Goal: Find specific page/section: Find specific page/section

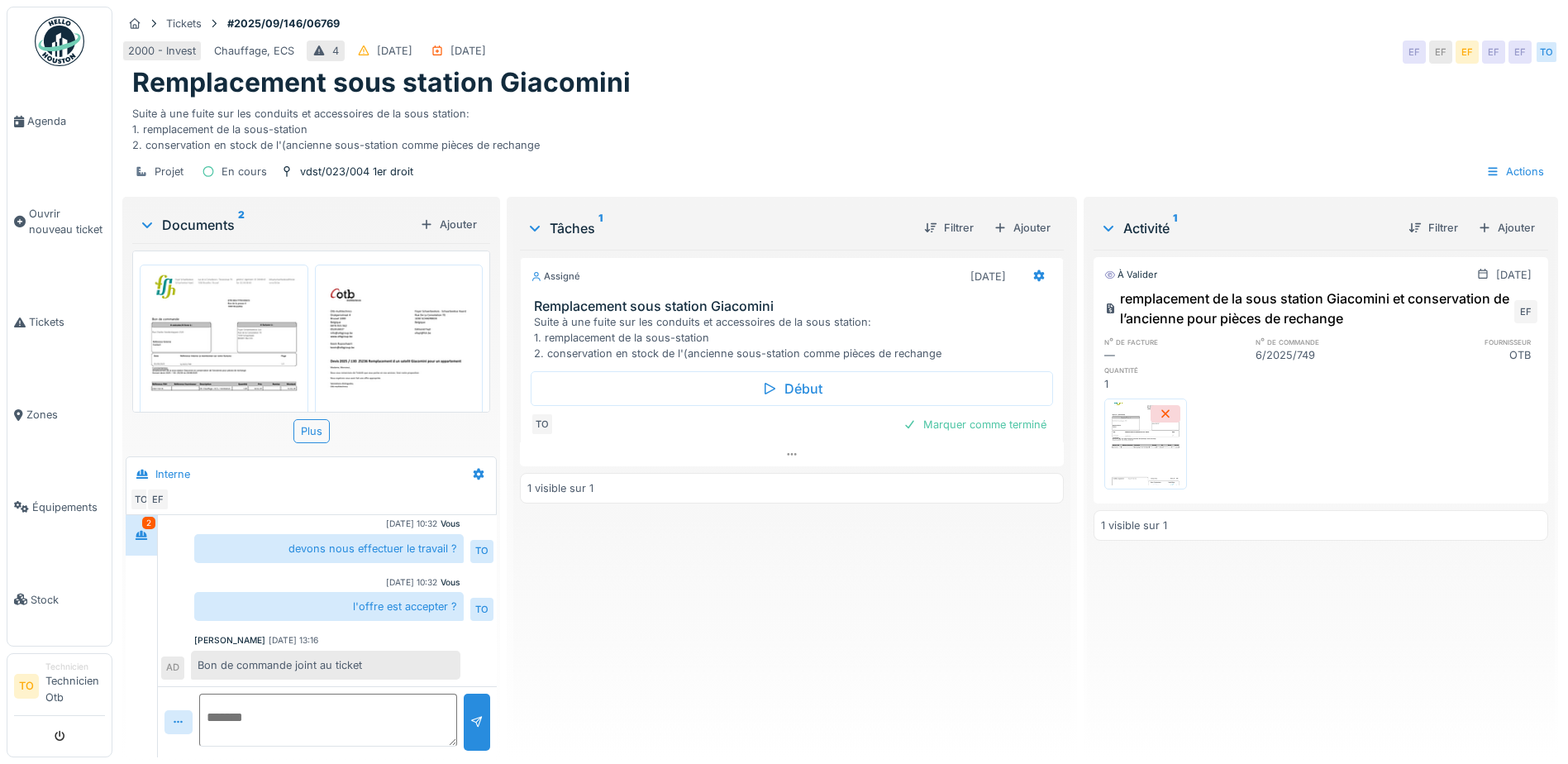
scroll to position [12, 0]
click at [1144, 430] on img at bounding box center [1146, 444] width 75 height 83
click at [219, 316] on img at bounding box center [224, 382] width 160 height 227
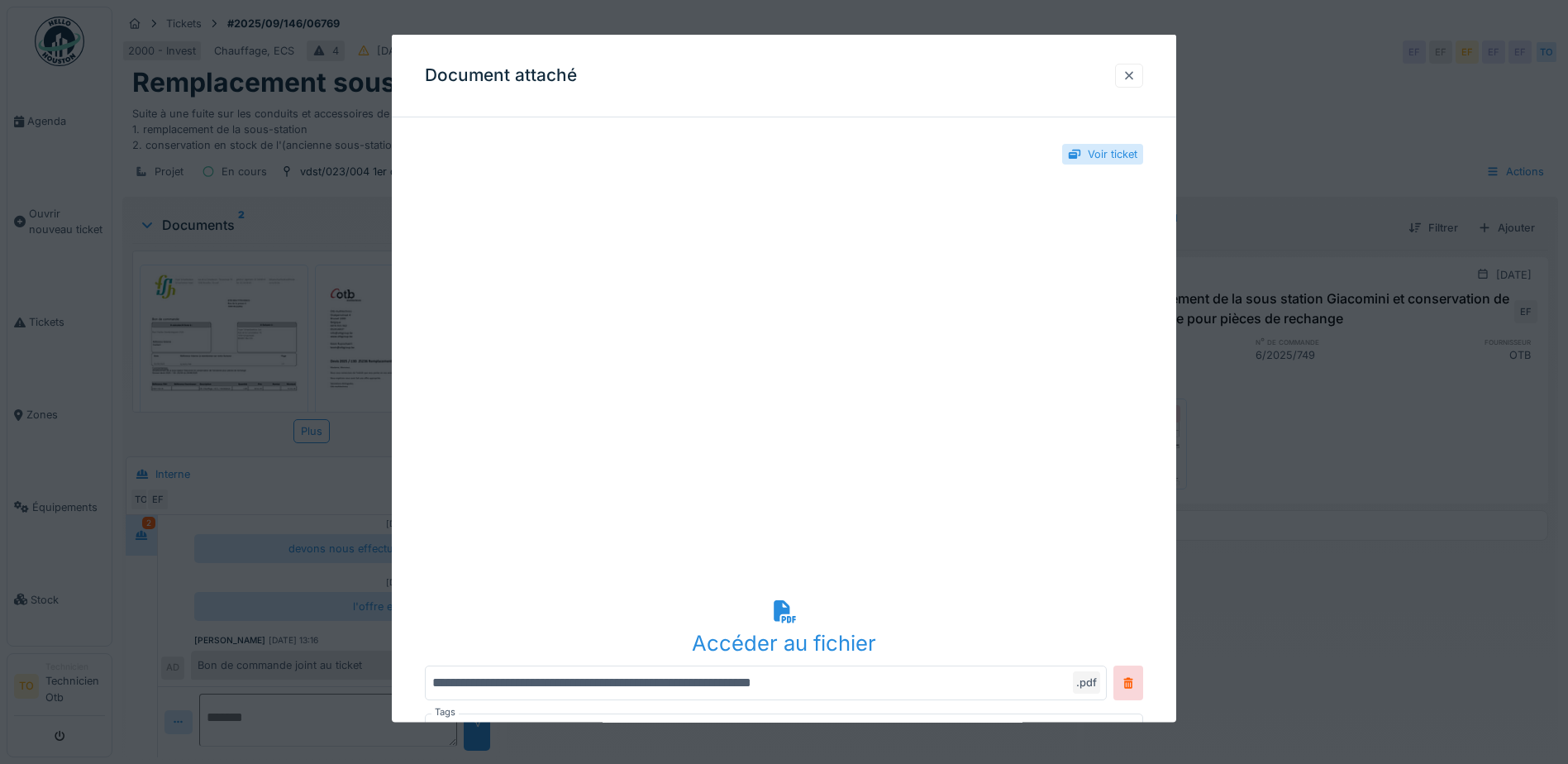
click at [1136, 76] on div at bounding box center [1129, 75] width 13 height 16
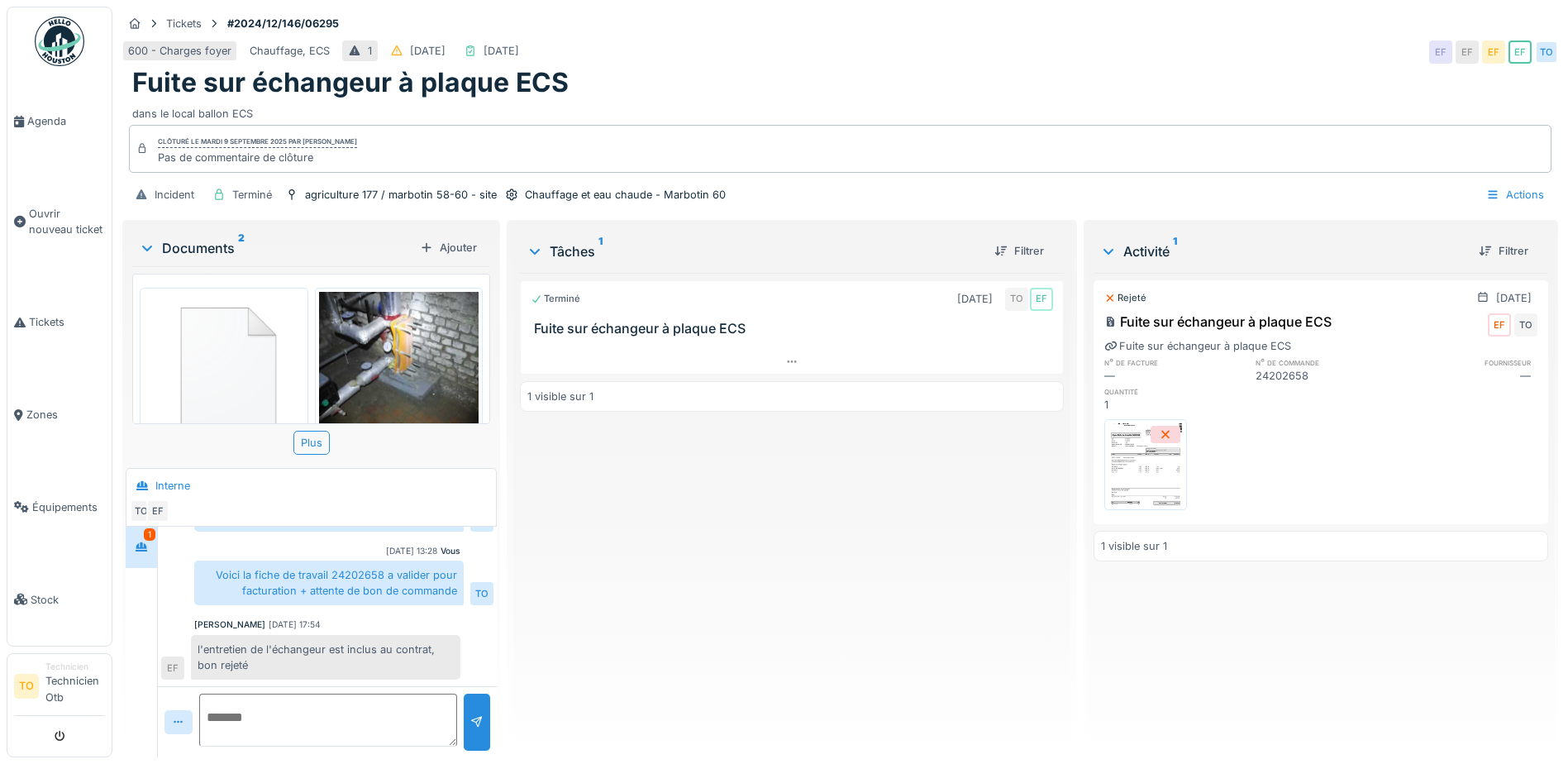
scroll to position [12, 0]
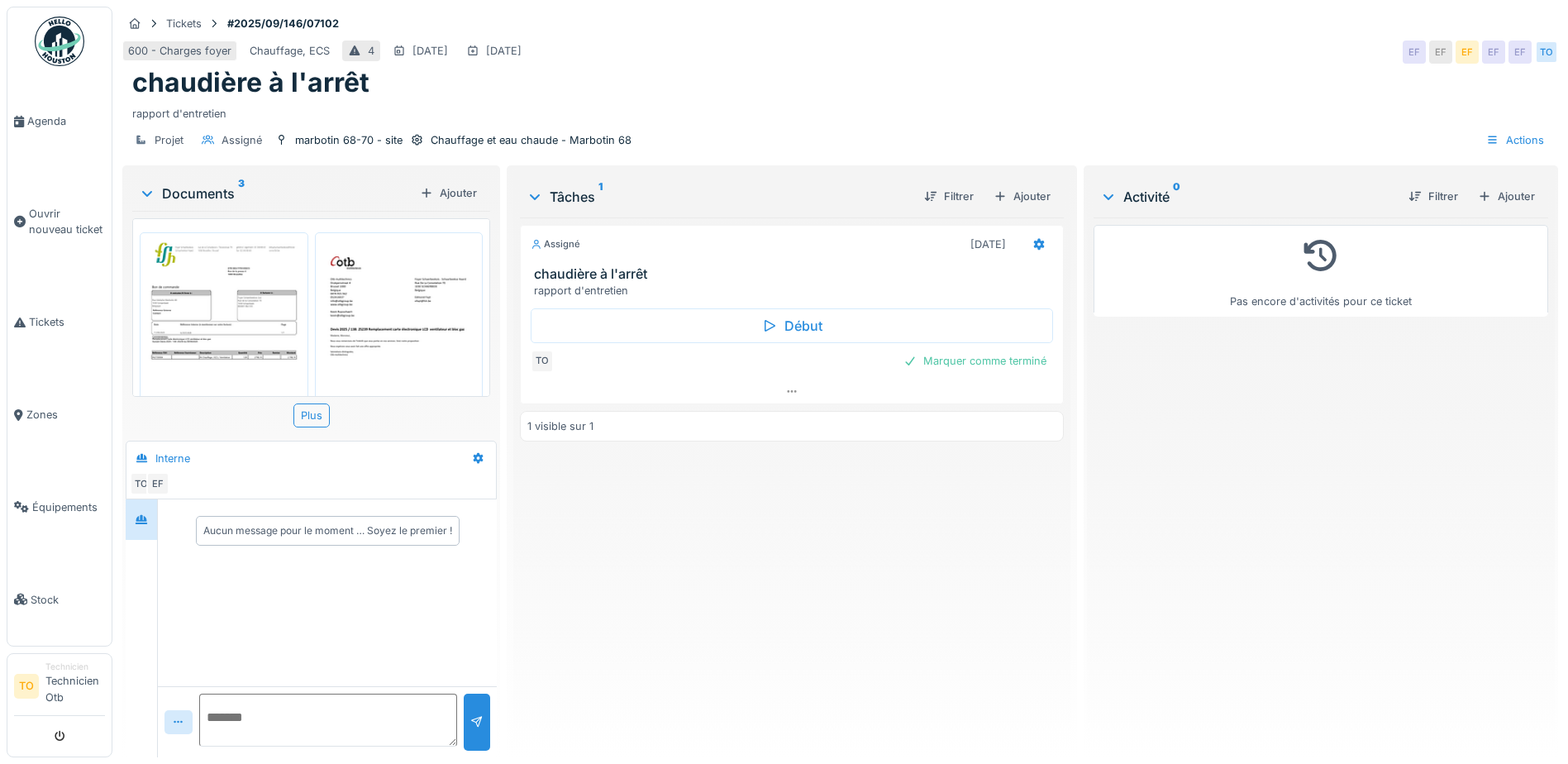
click at [216, 296] on img at bounding box center [224, 350] width 160 height 227
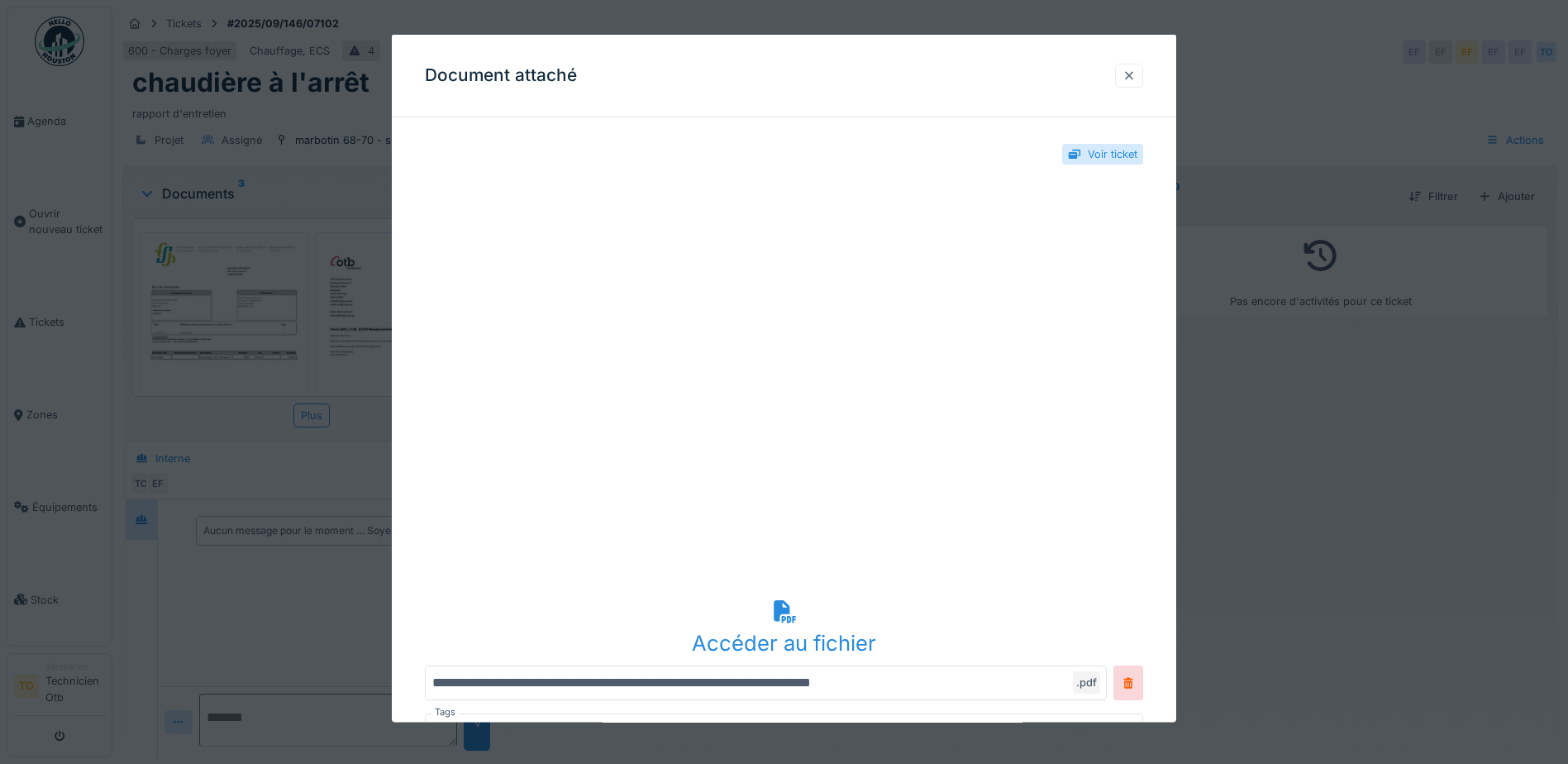
click at [1136, 72] on div at bounding box center [1129, 75] width 13 height 16
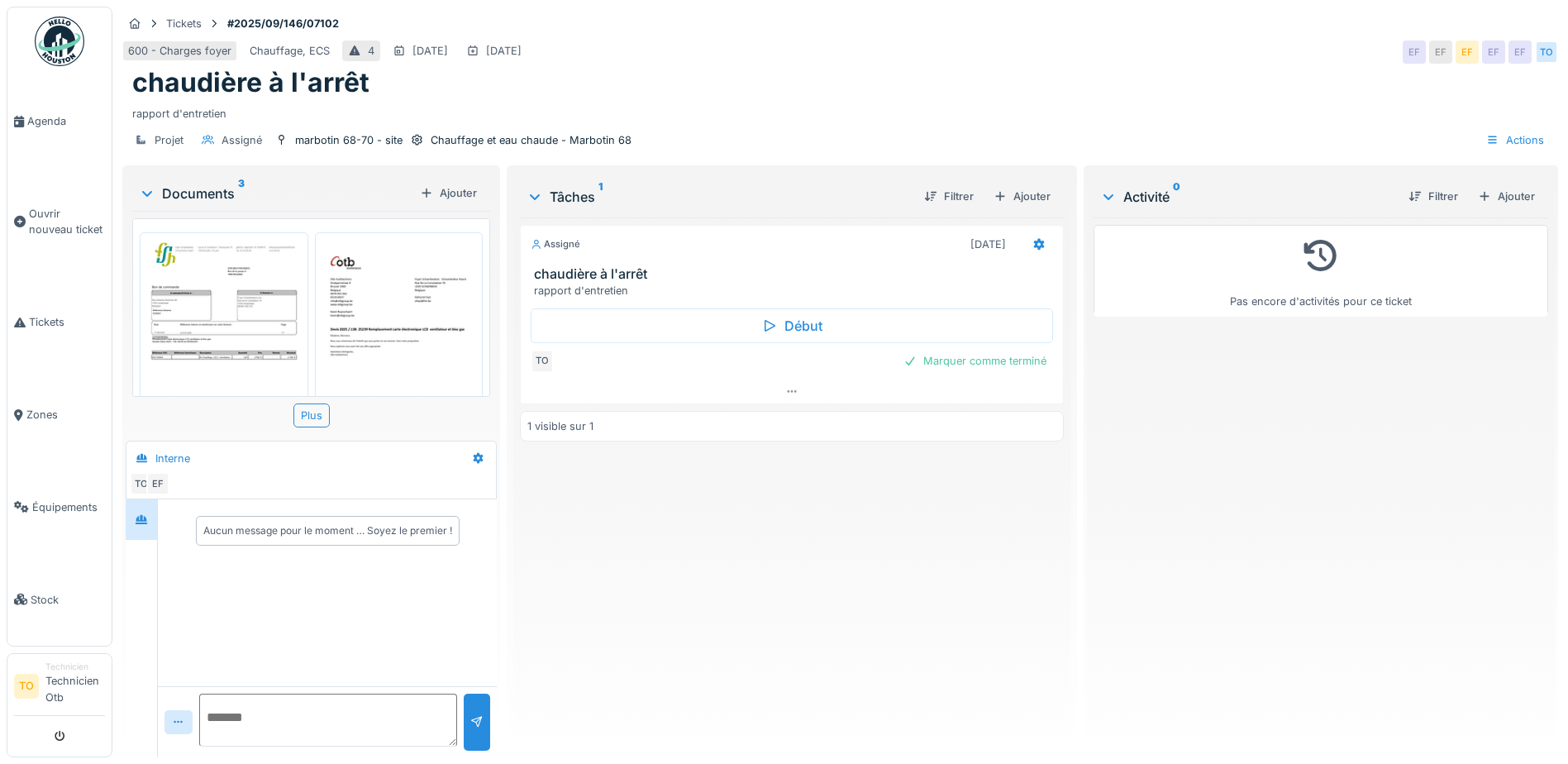
click at [201, 302] on img at bounding box center [224, 350] width 160 height 227
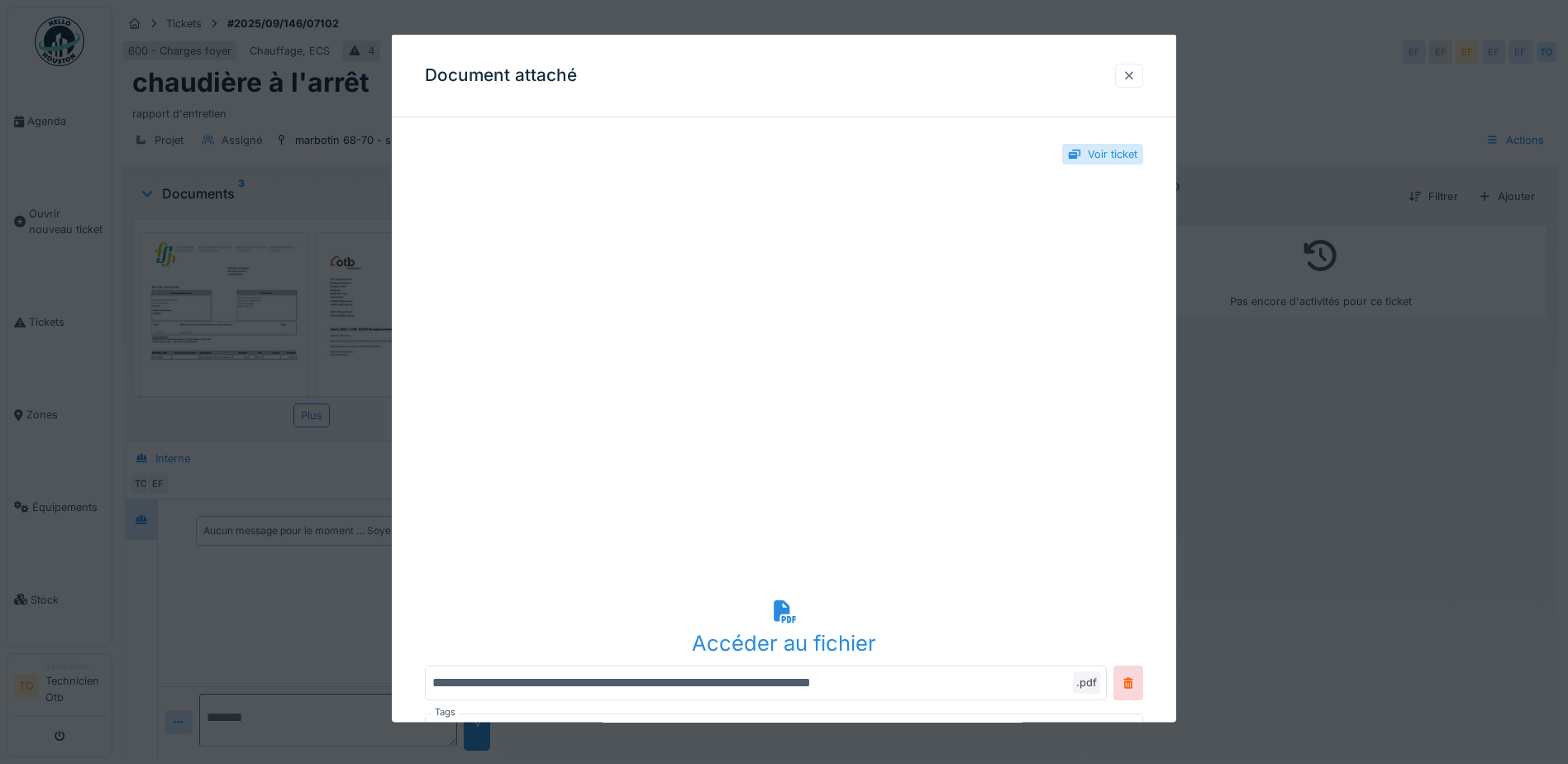
click at [1132, 74] on div at bounding box center [1129, 75] width 13 height 16
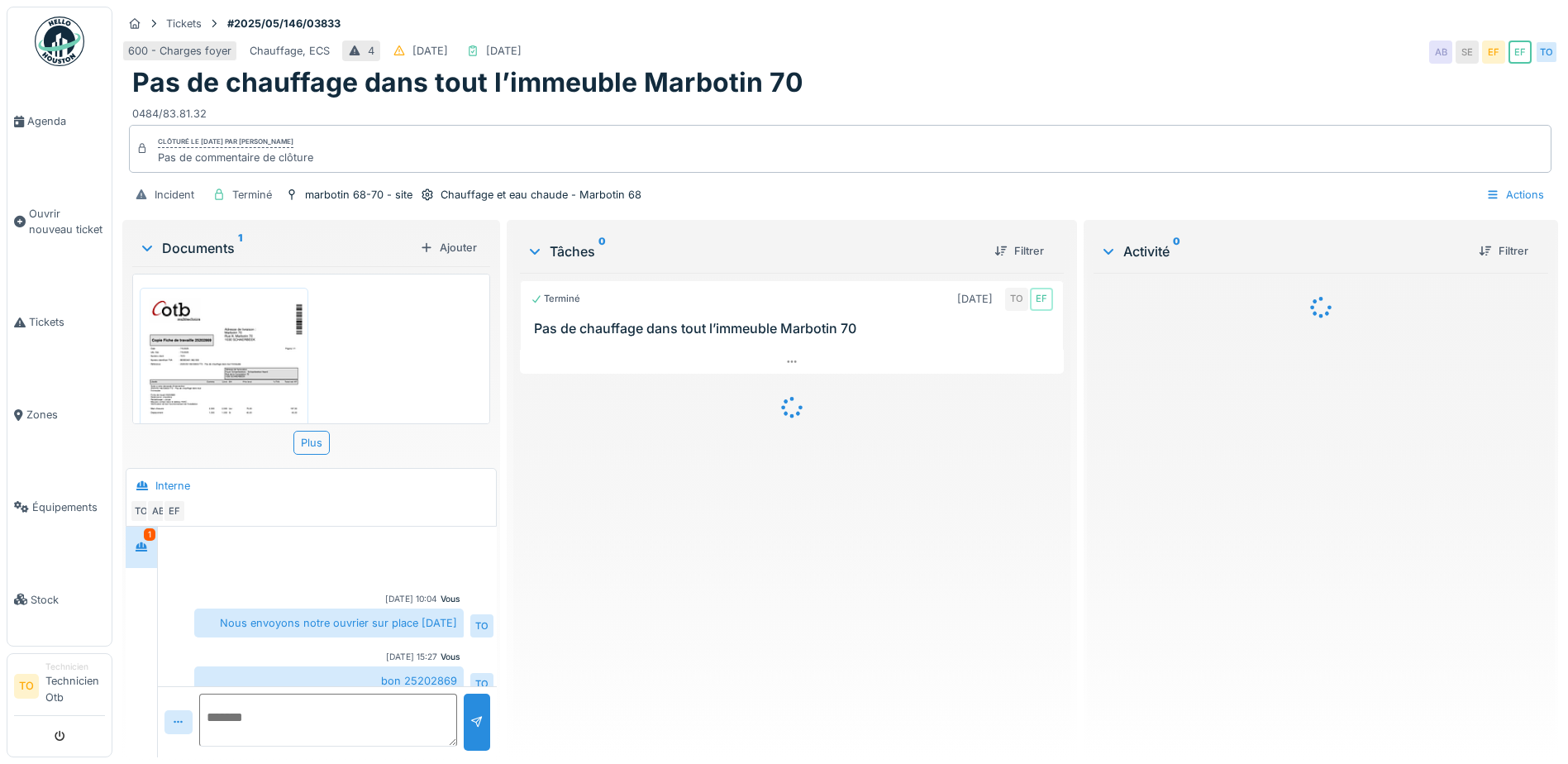
scroll to position [181, 0]
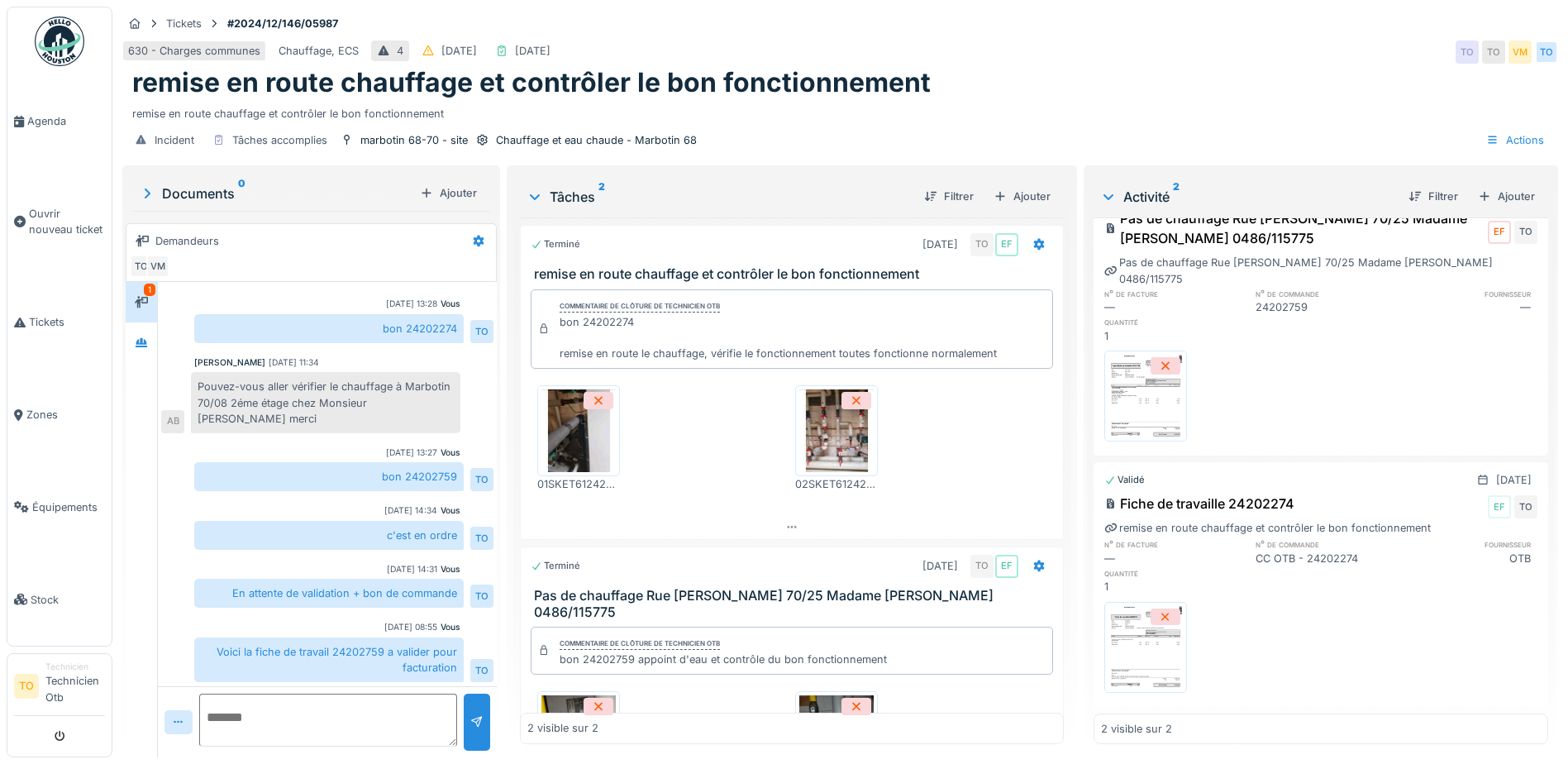
scroll to position [8, 0]
click at [335, 696] on textarea at bounding box center [328, 720] width 258 height 52
click at [252, 722] on textarea "**********" at bounding box center [326, 720] width 253 height 52
click at [299, 714] on textarea "**********" at bounding box center [326, 720] width 253 height 52
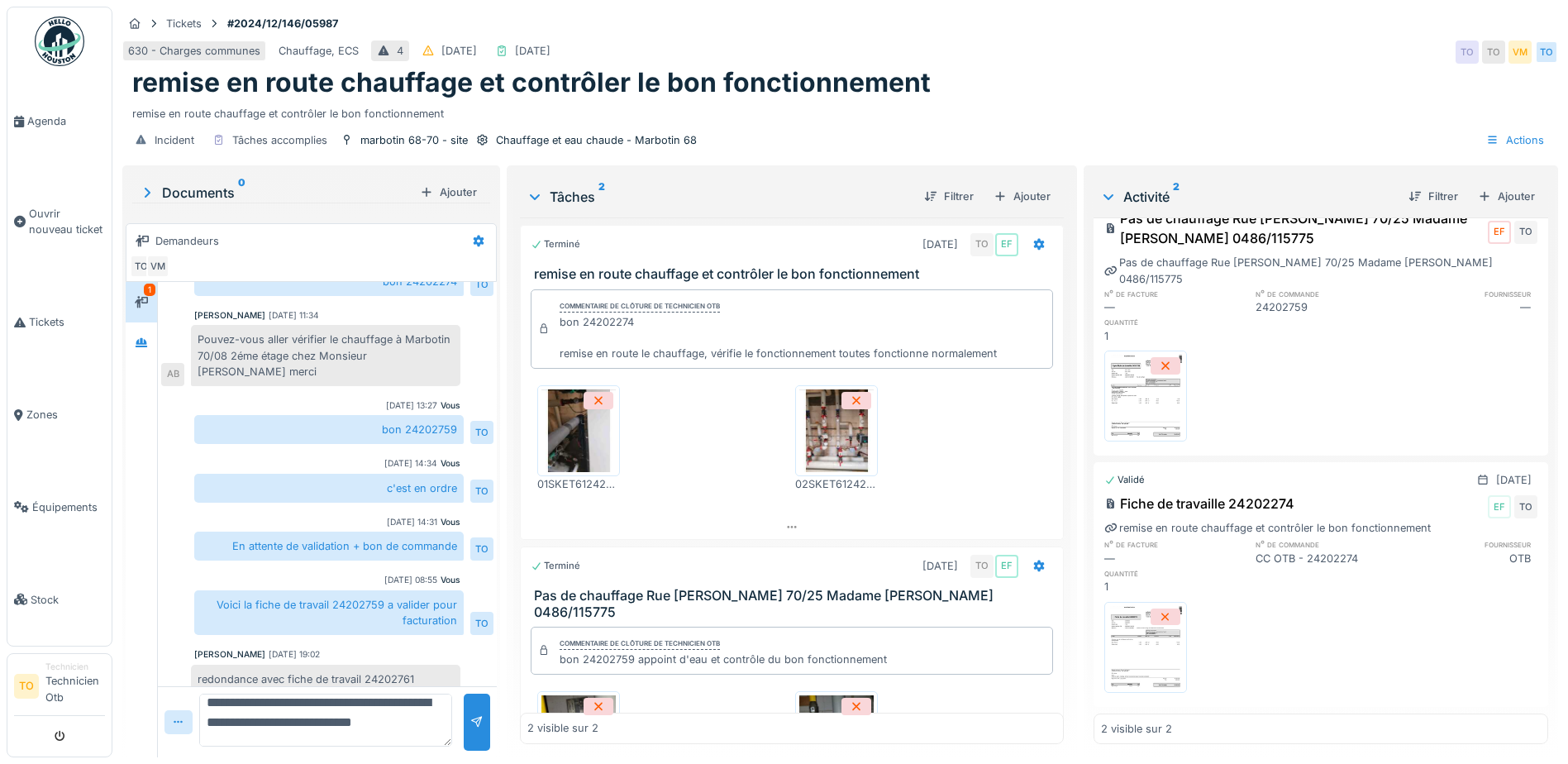
scroll to position [143, 0]
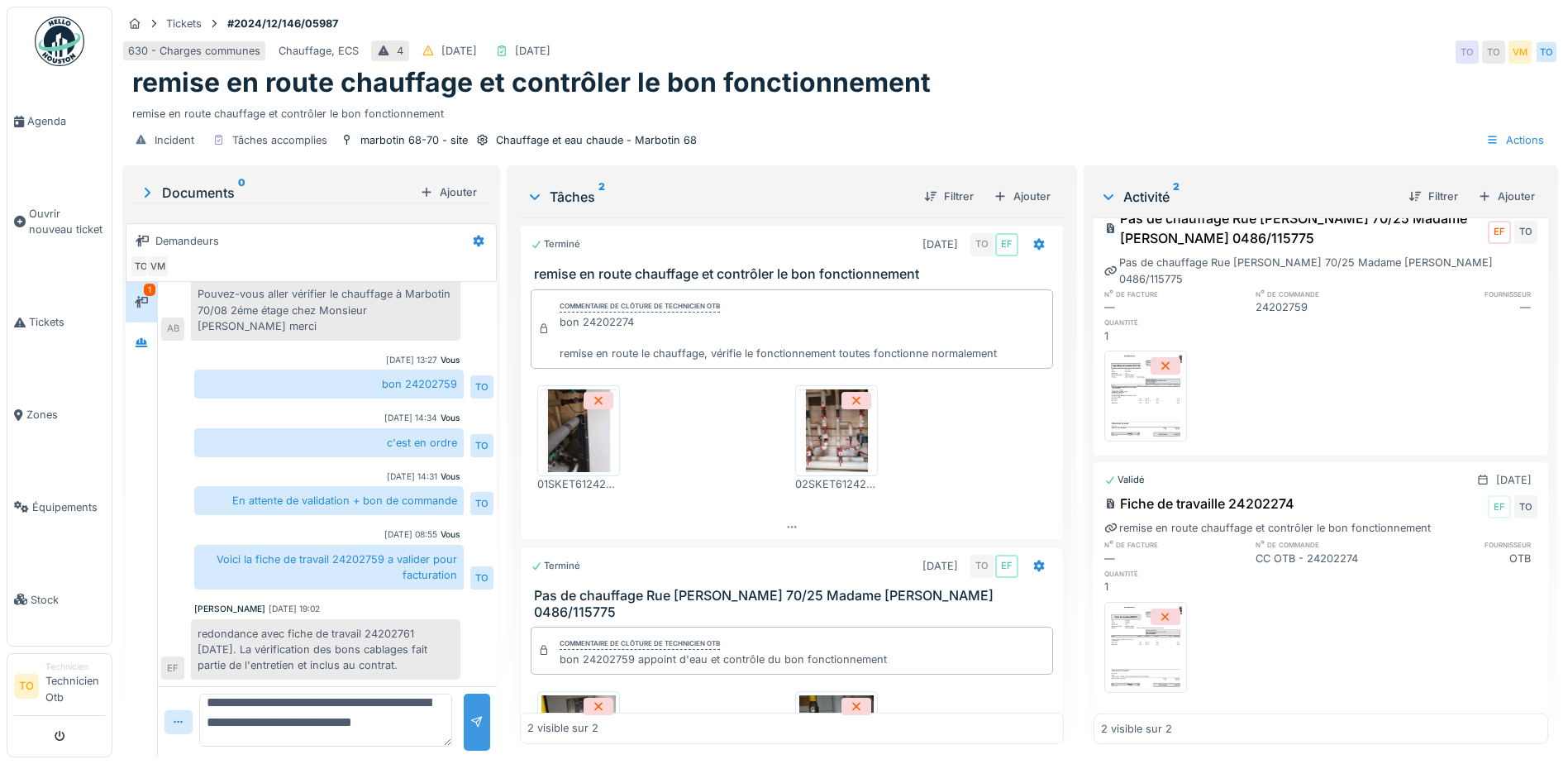
type textarea "**********"
click at [470, 716] on div at bounding box center [477, 722] width 13 height 16
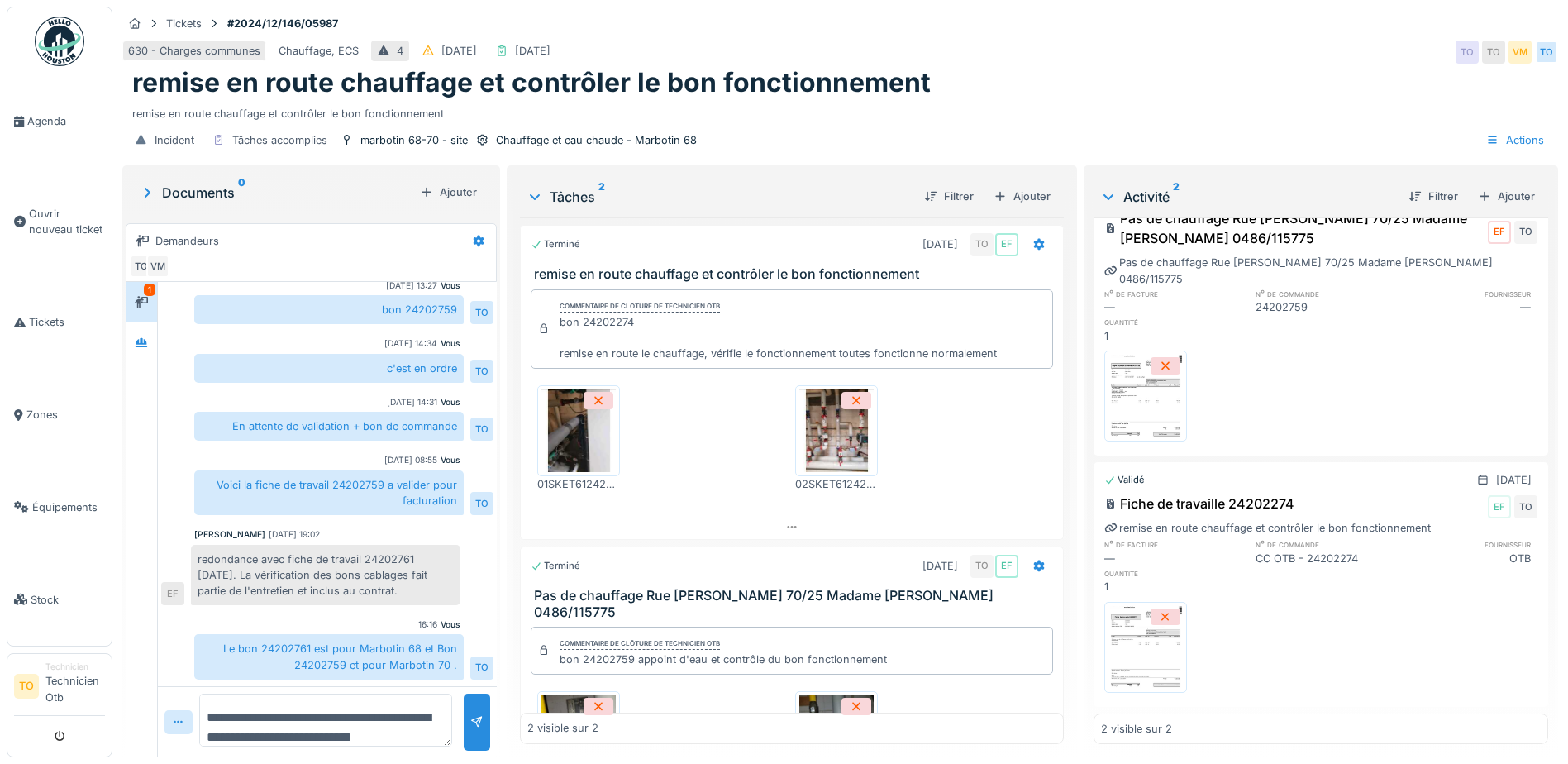
click at [225, 707] on textarea "**********" at bounding box center [326, 720] width 253 height 52
type textarea "*"
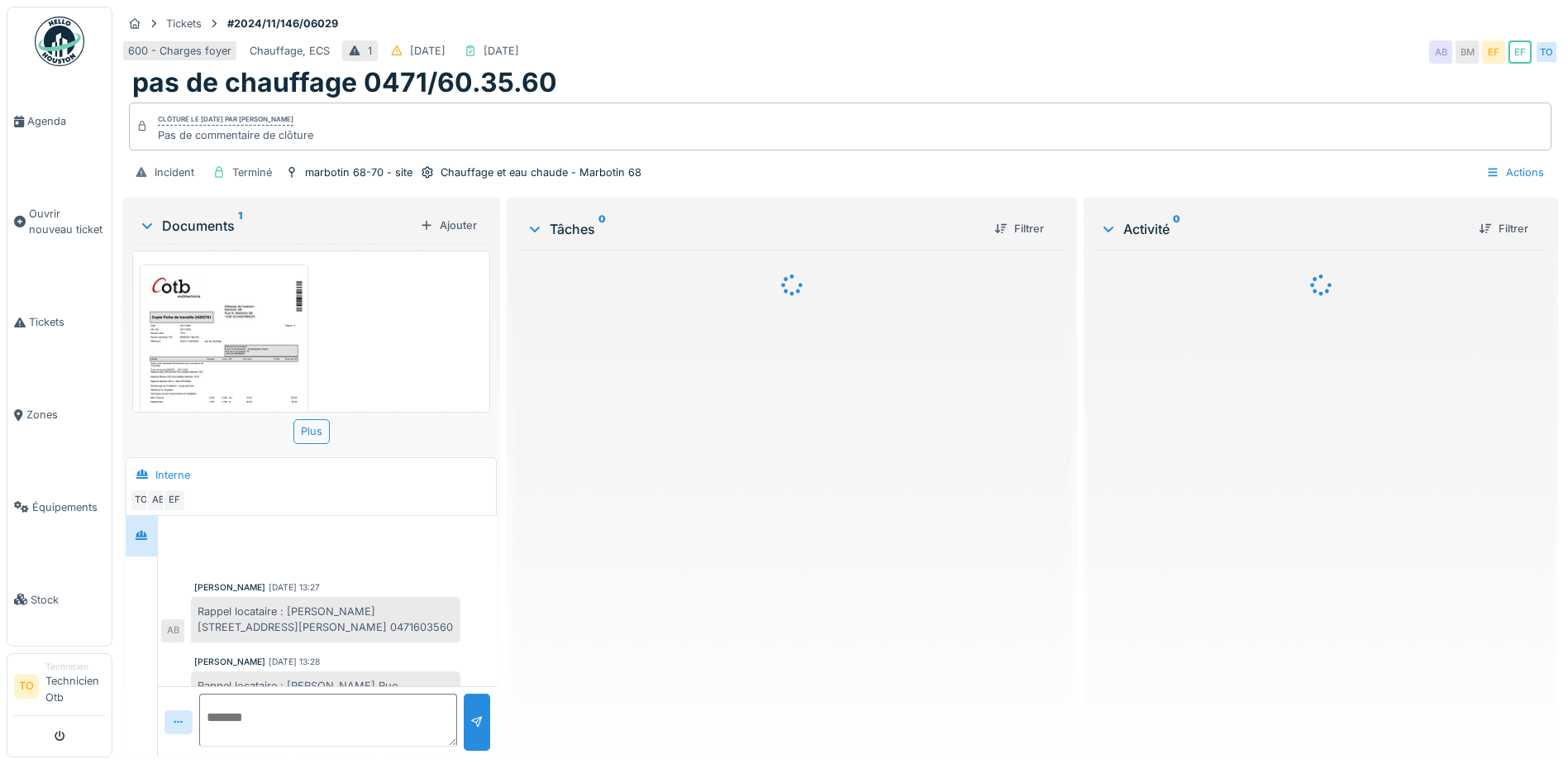
scroll to position [419, 0]
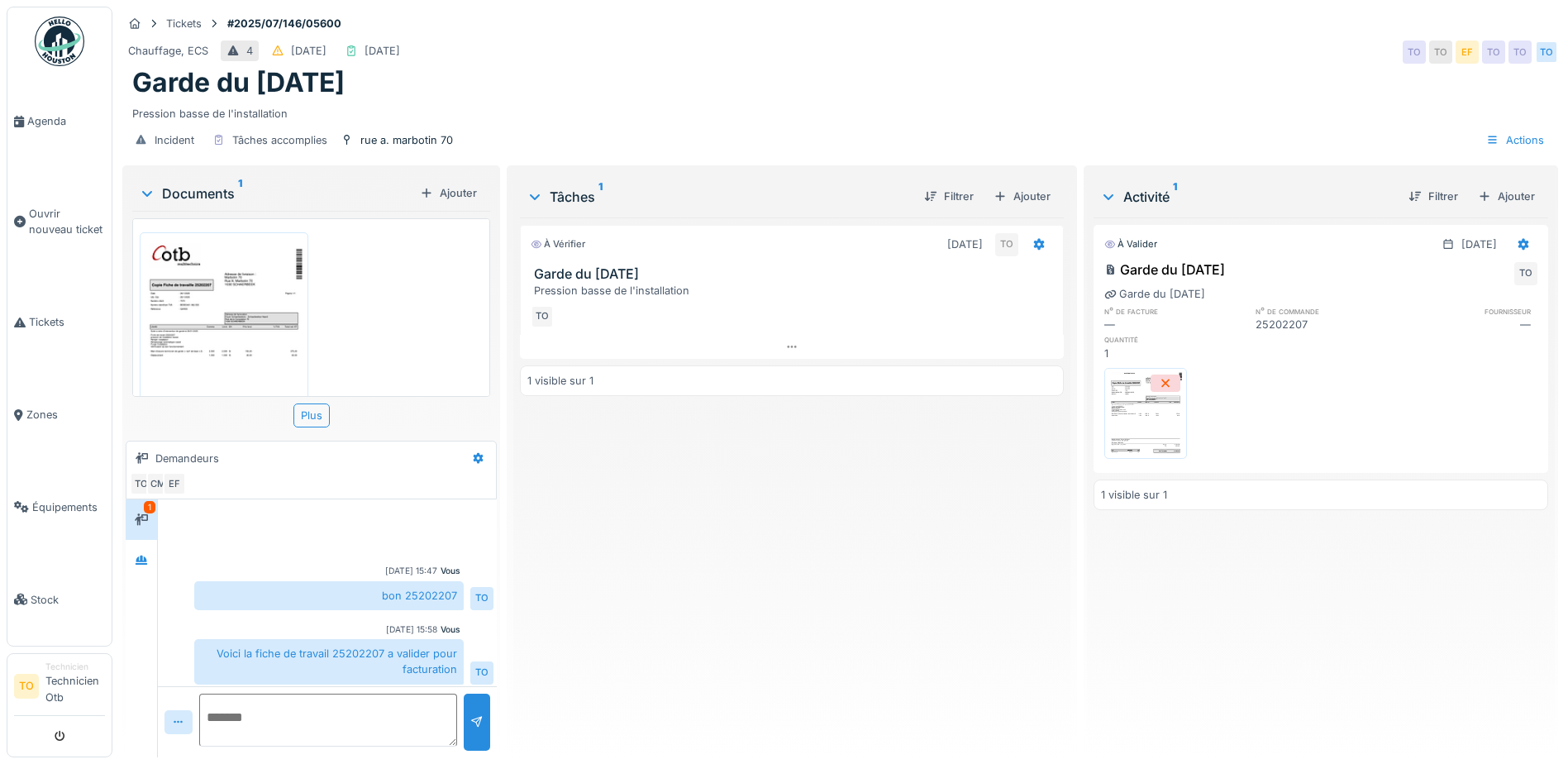
click at [1088, 108] on div "Pression basse de l'installation" at bounding box center [840, 110] width 1416 height 22
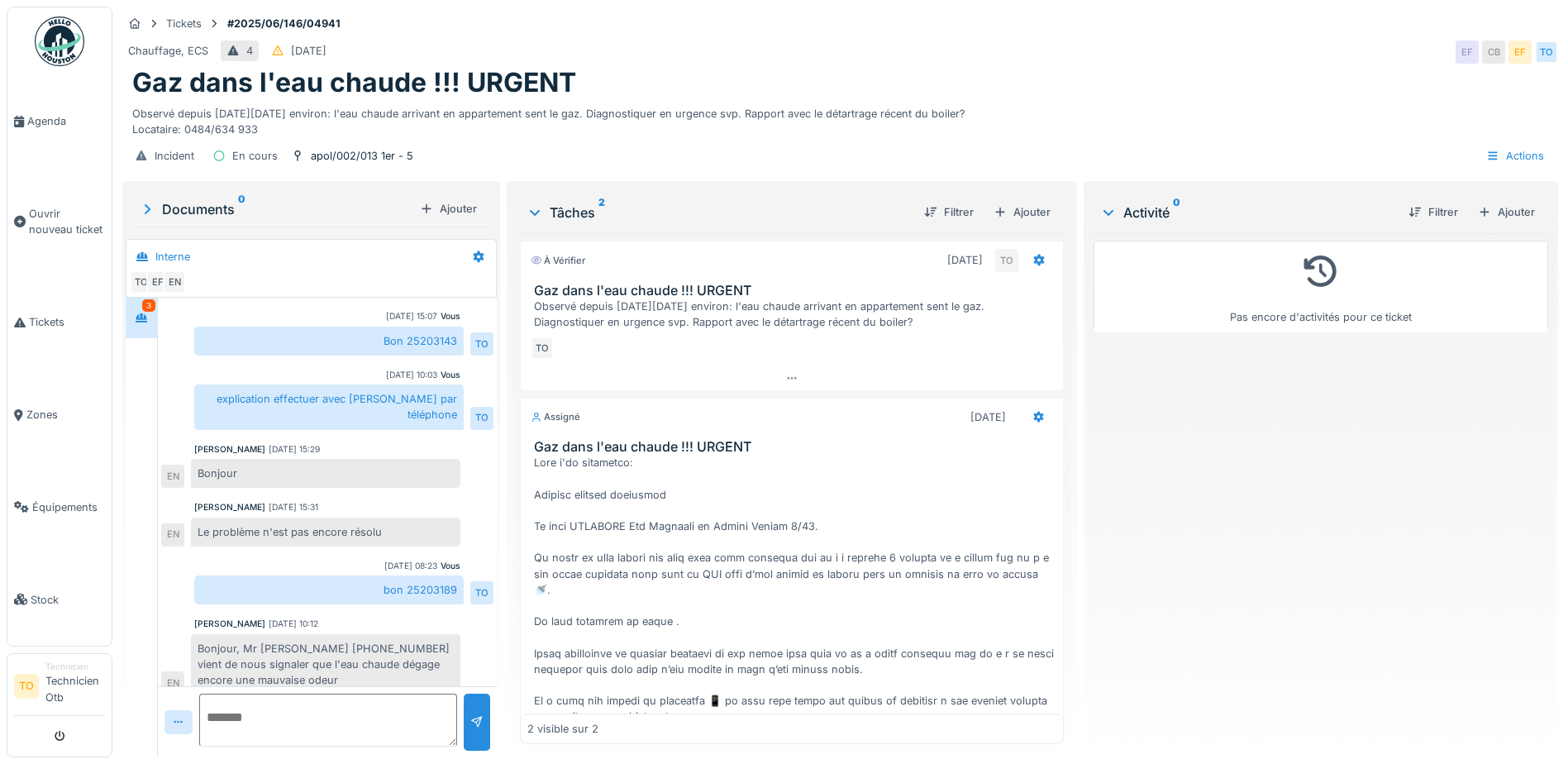
scroll to position [12, 0]
